Goal: Task Accomplishment & Management: Manage account settings

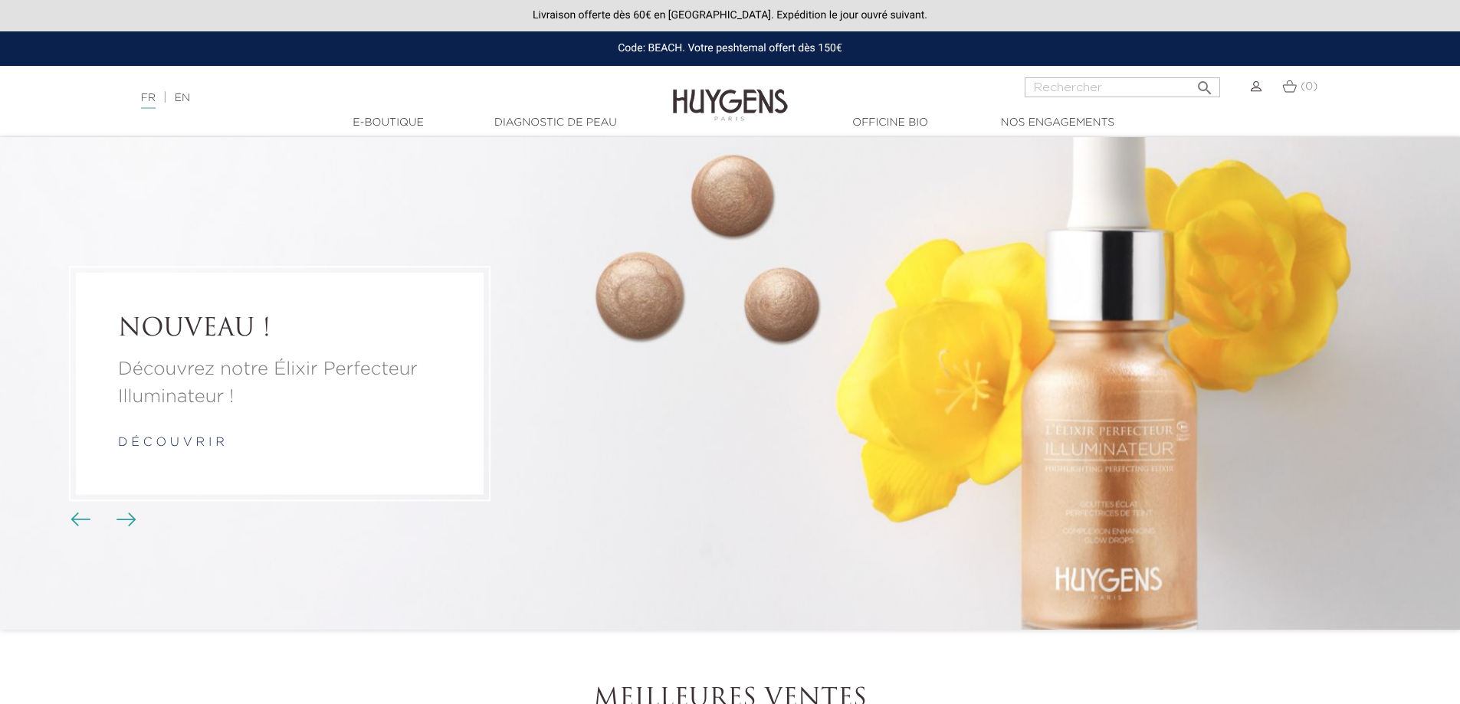
click at [1252, 87] on img at bounding box center [1256, 86] width 11 height 11
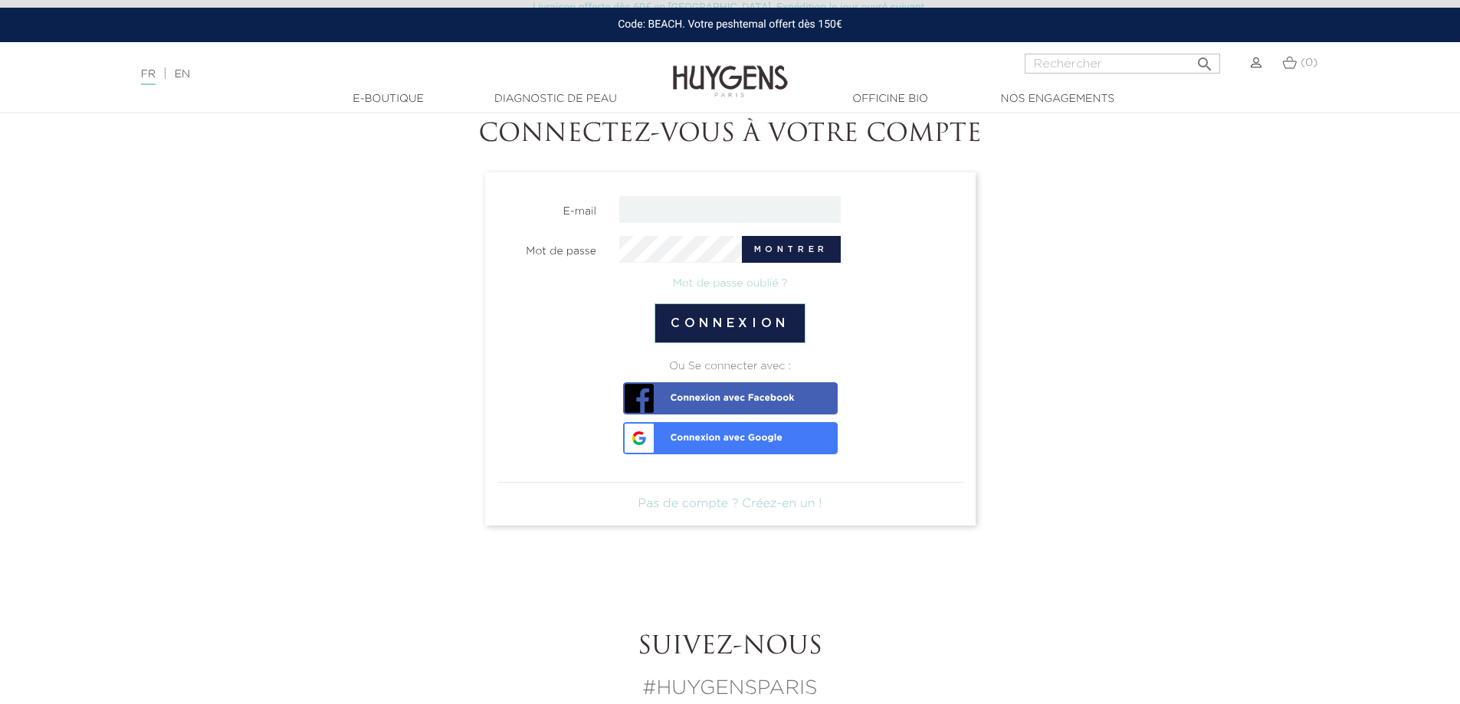
scroll to position [230, 0]
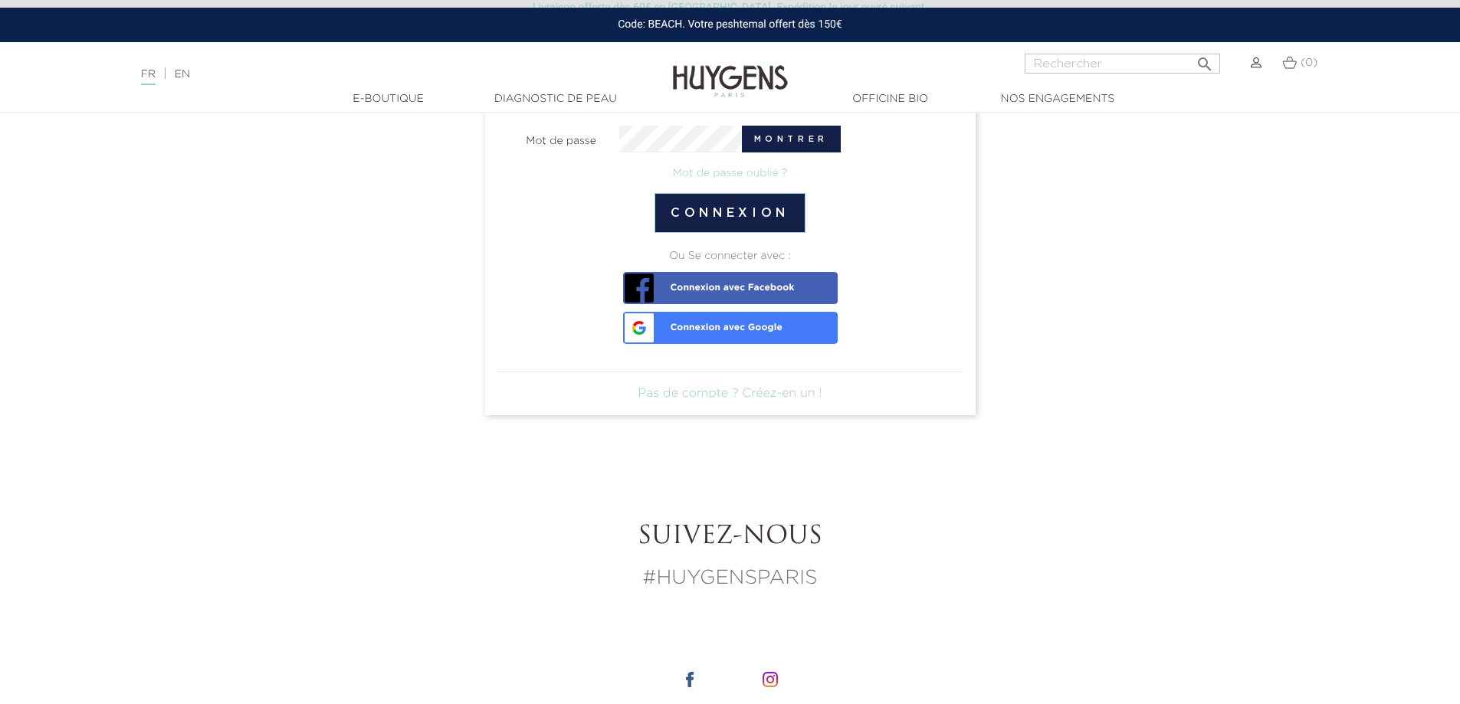
click at [713, 336] on link "Connexion avec Google" at bounding box center [730, 328] width 215 height 32
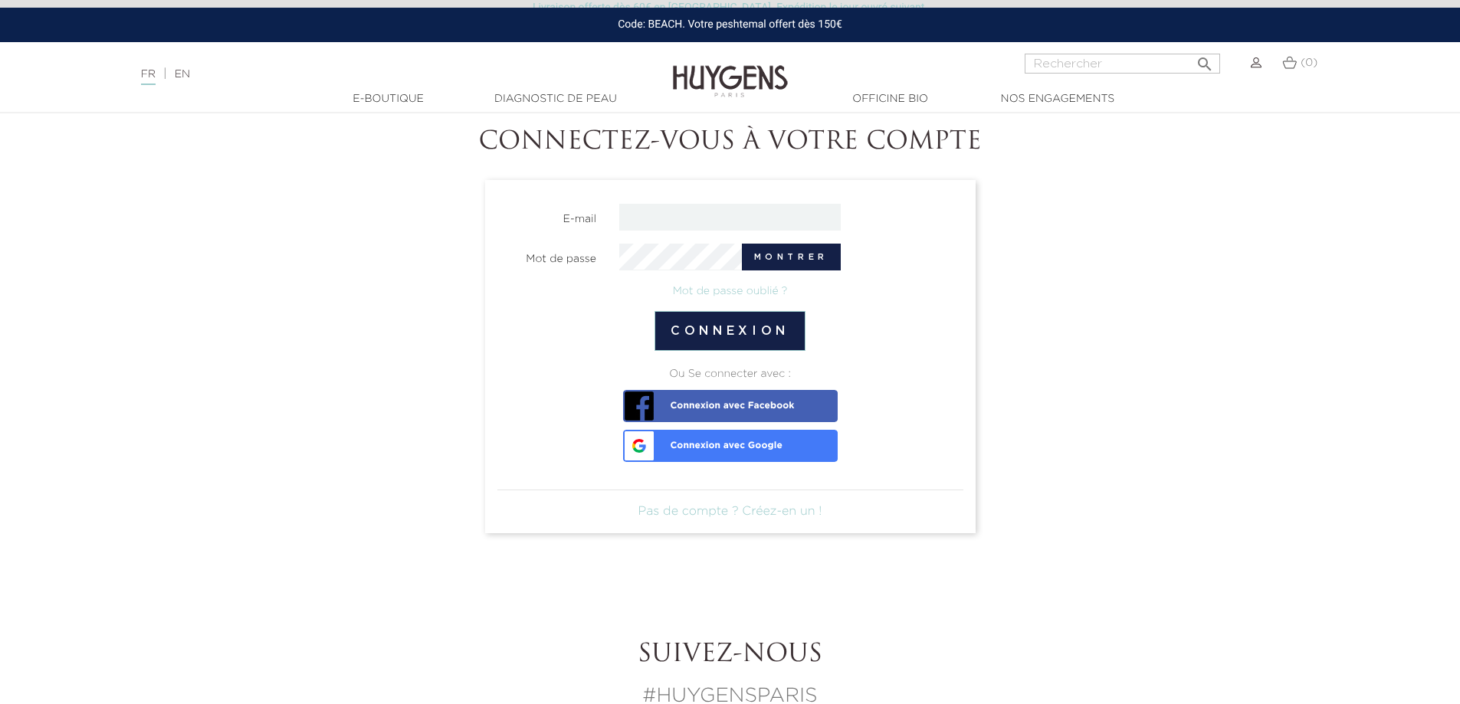
scroll to position [0, 0]
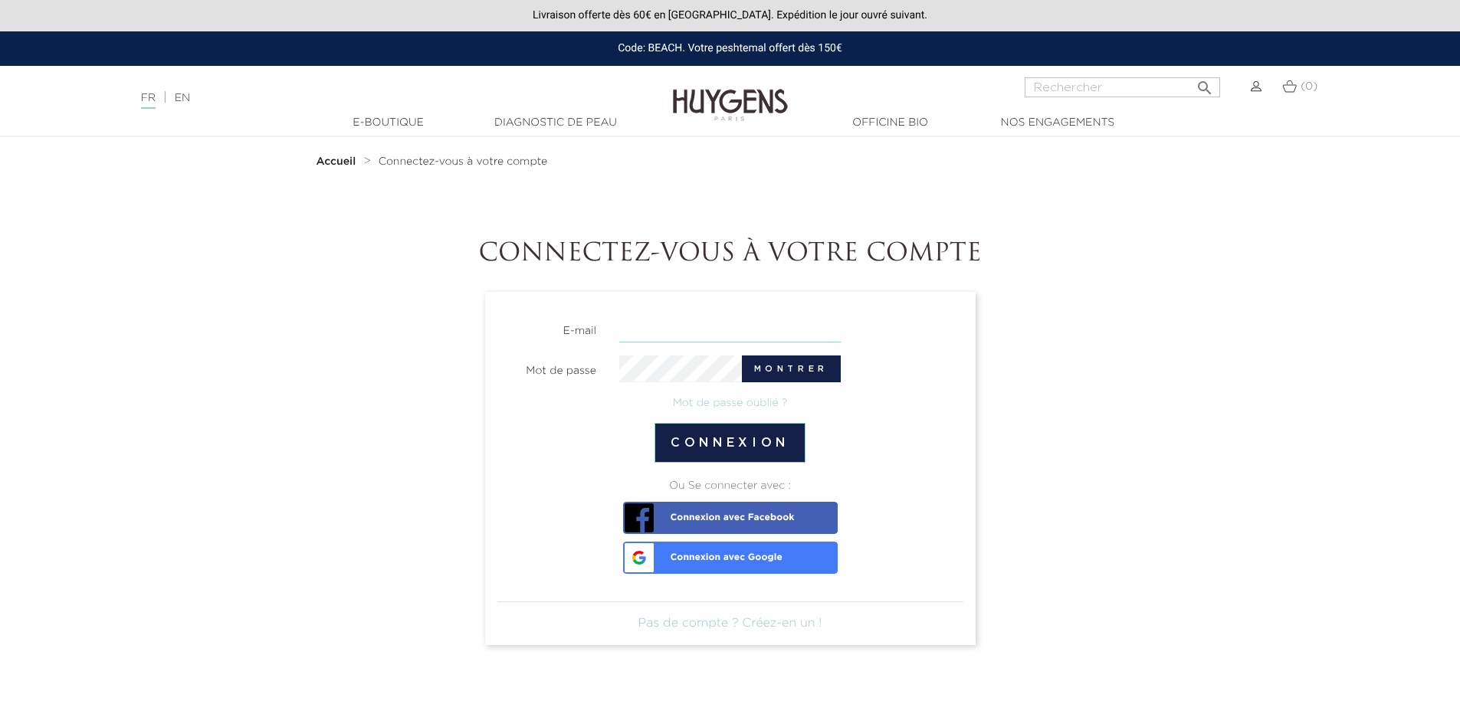
click at [661, 332] on input "email" at bounding box center [729, 329] width 221 height 27
type input "apeceliunas@gmail.com"
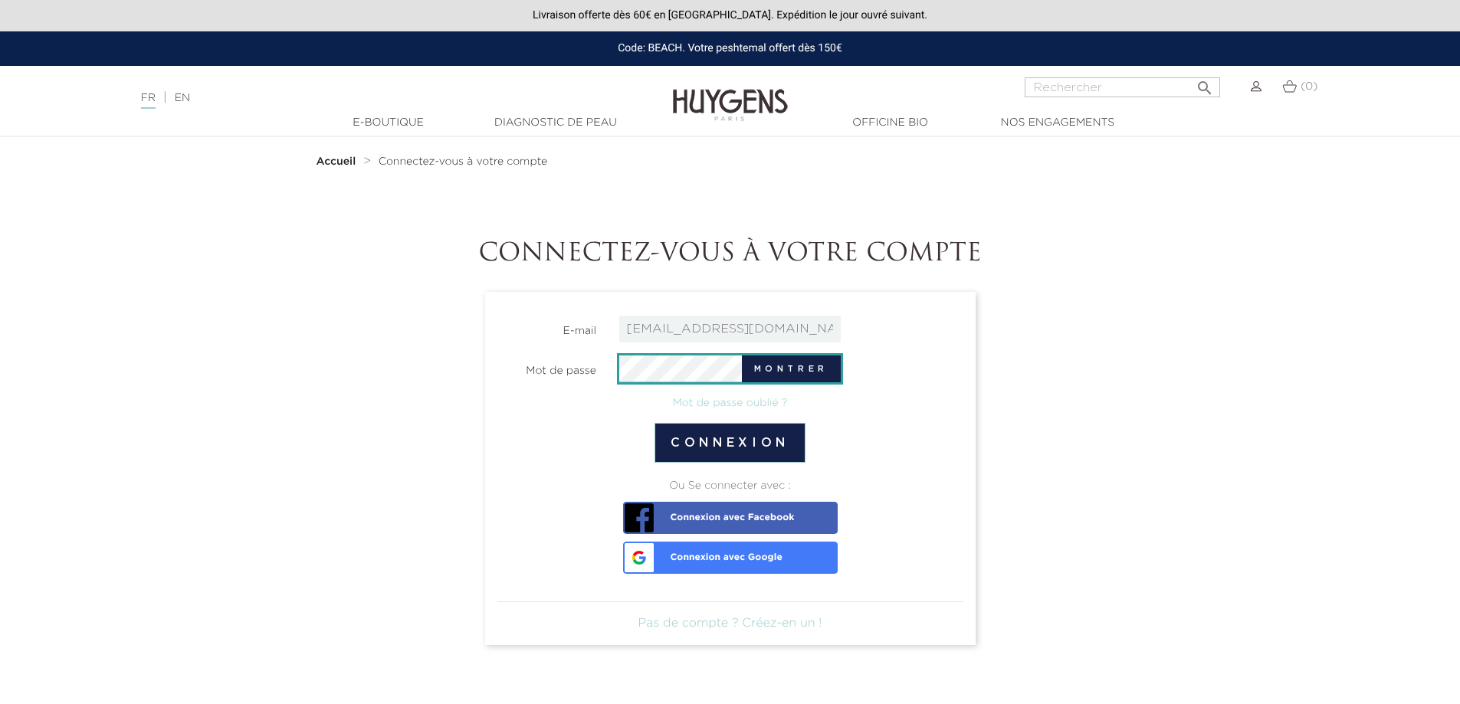
click at [654, 423] on button "Connexion" at bounding box center [729, 443] width 151 height 40
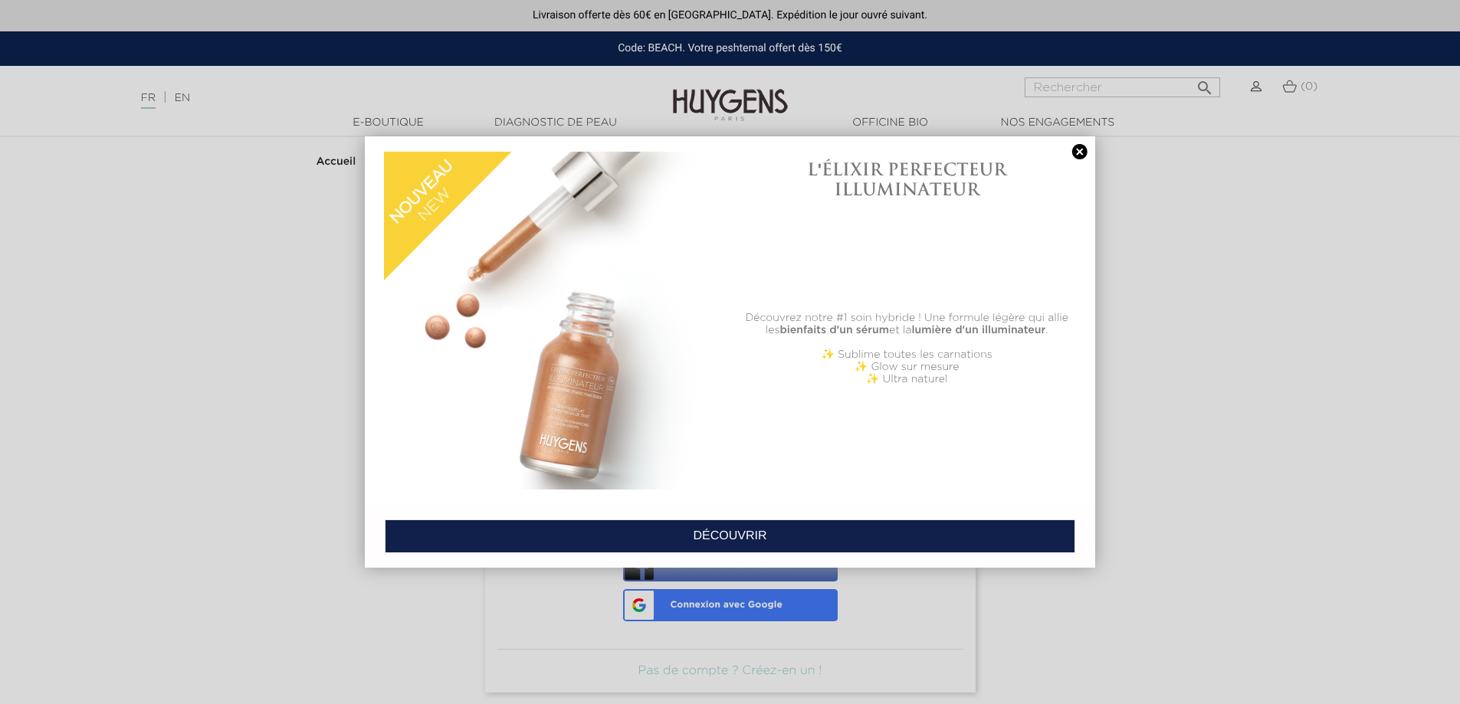
click at [1082, 147] on link at bounding box center [1079, 152] width 21 height 16
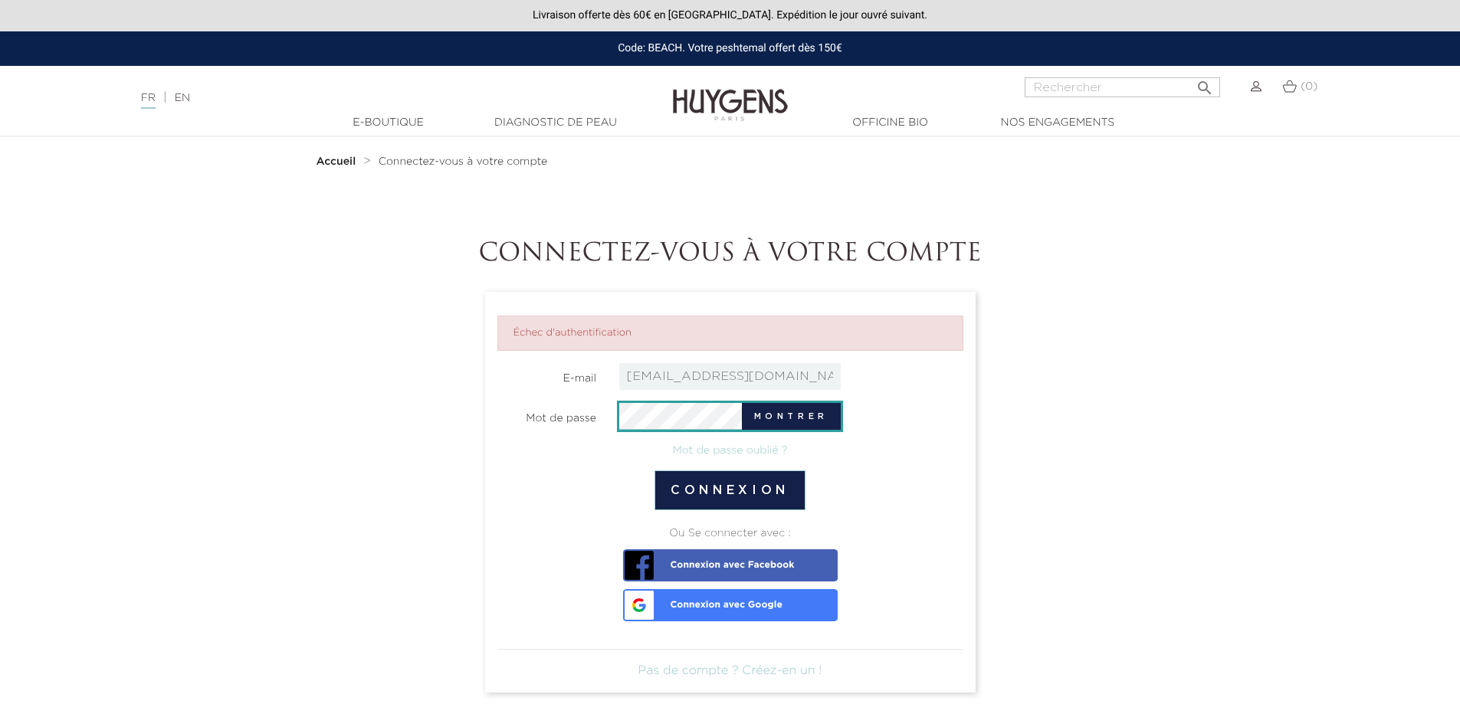
click at [654, 470] on button "Connexion" at bounding box center [729, 490] width 151 height 40
